Goal: Check status: Check status

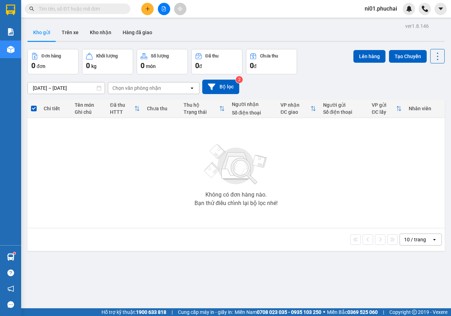
click at [101, 10] on input "text" at bounding box center [80, 9] width 83 height 8
paste input "0355231100"
type input "0355231100"
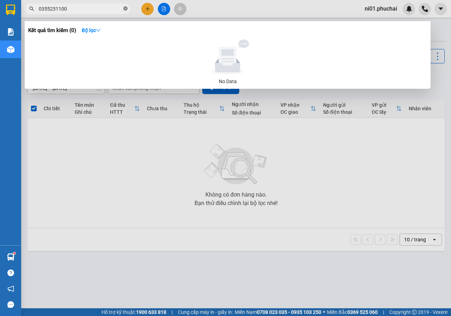
click at [126, 9] on icon "close-circle" at bounding box center [125, 8] width 4 height 4
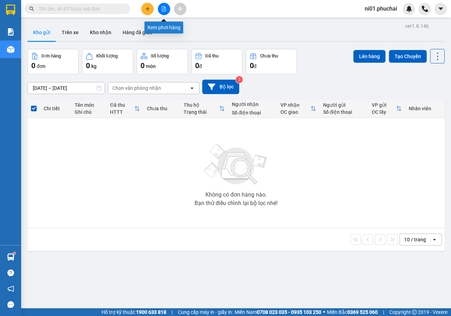
click at [163, 12] on button at bounding box center [164, 9] width 12 height 12
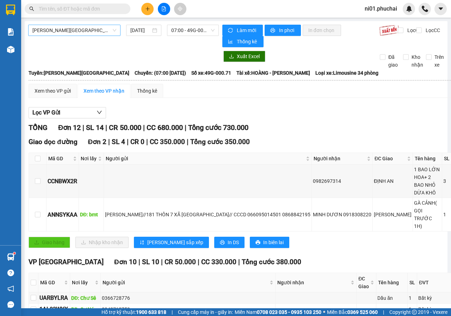
click at [114, 32] on span "Gia Lai - Đà Lạt" at bounding box center [74, 30] width 84 height 11
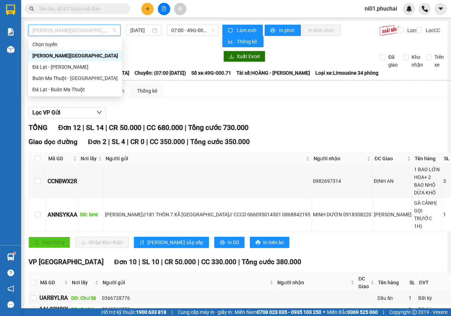
click at [62, 57] on div "Gia Lai - Đà Lạt" at bounding box center [75, 56] width 86 height 8
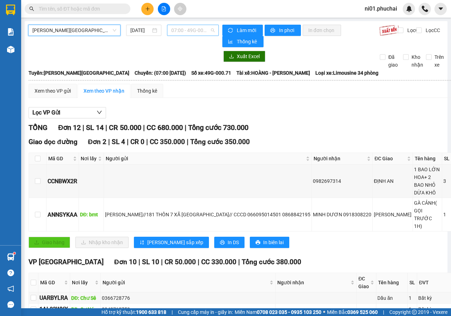
click at [173, 29] on span "07:00 - 49G-000.71" at bounding box center [192, 30] width 43 height 11
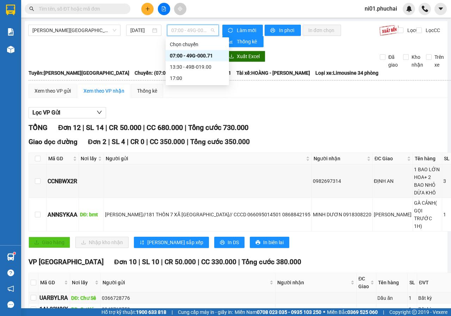
click at [181, 55] on div "07:00 - 49G-000.71" at bounding box center [197, 56] width 55 height 8
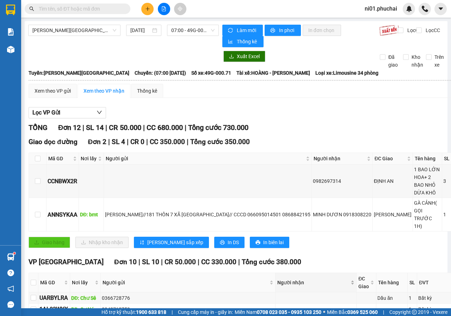
click at [339, 287] on div "Người nhận" at bounding box center [315, 283] width 77 height 8
click at [436, 10] on button at bounding box center [441, 9] width 12 height 12
click at [385, 10] on span "ni01.phuchai" at bounding box center [381, 8] width 44 height 9
click at [387, 21] on span "Đăng xuất" at bounding box center [385, 22] width 30 height 8
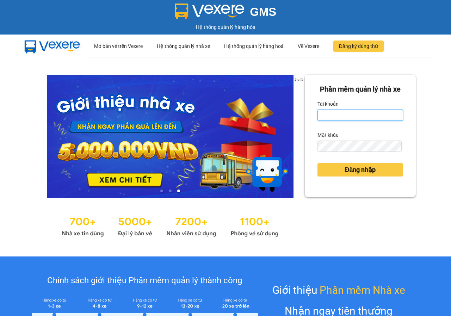
drag, startPoint x: 344, startPoint y: 122, endPoint x: 344, endPoint y: 128, distance: 5.6
click at [344, 121] on input "Tài khoản" at bounding box center [361, 115] width 86 height 11
type input "huyenbmt.phuchai"
click at [318, 163] on button "Đăng nhập" at bounding box center [361, 169] width 86 height 13
